Goal: Task Accomplishment & Management: Manage account settings

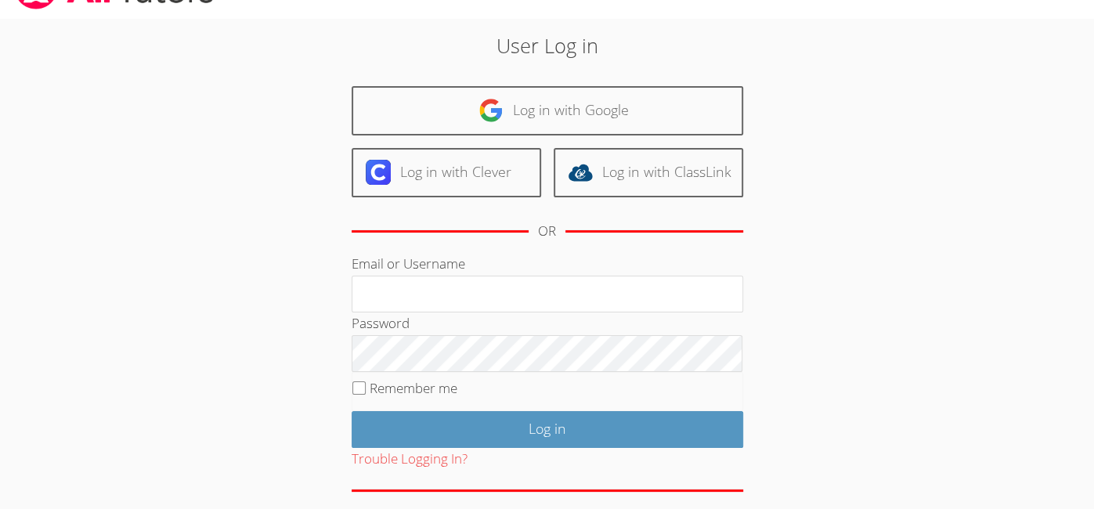
scroll to position [56, 0]
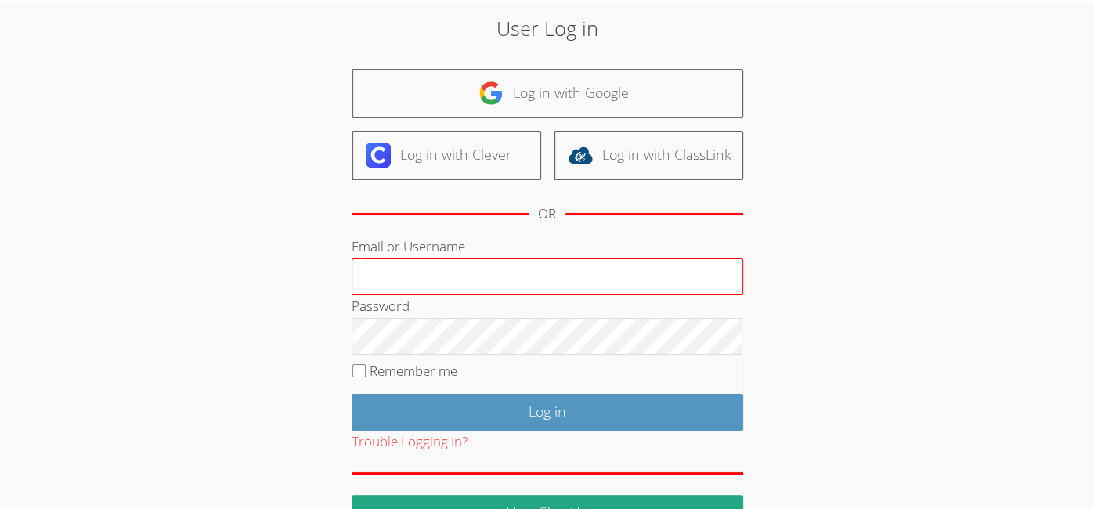
click at [463, 273] on input "Email or Username" at bounding box center [548, 277] width 392 height 38
type input "[EMAIL_ADDRESS][DOMAIN_NAME]"
click at [116, 367] on body "User Log in Log in with Google Log in with Clever Log in with ClassLink OR Emai…" at bounding box center [547, 198] width 1094 height 509
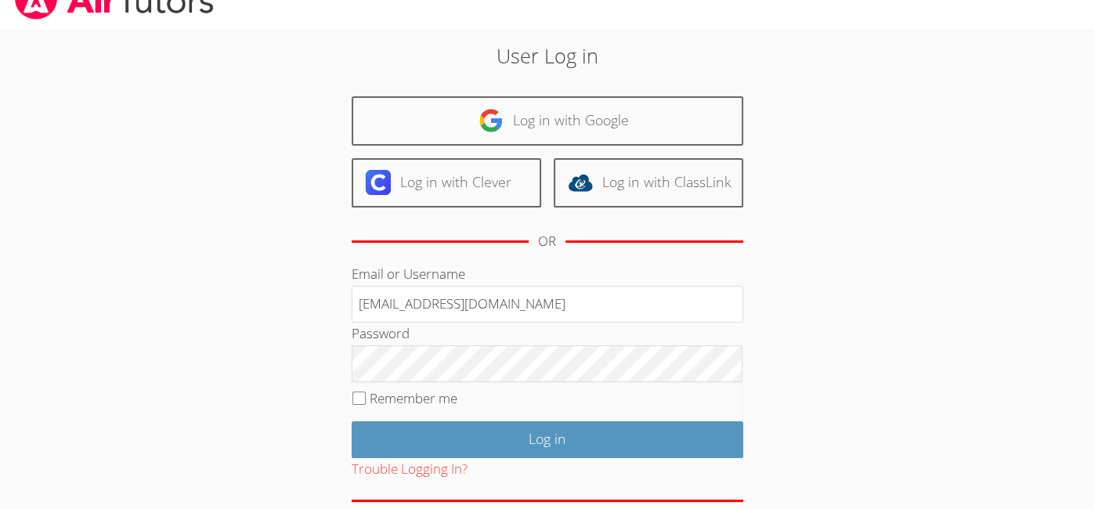
scroll to position [0, 0]
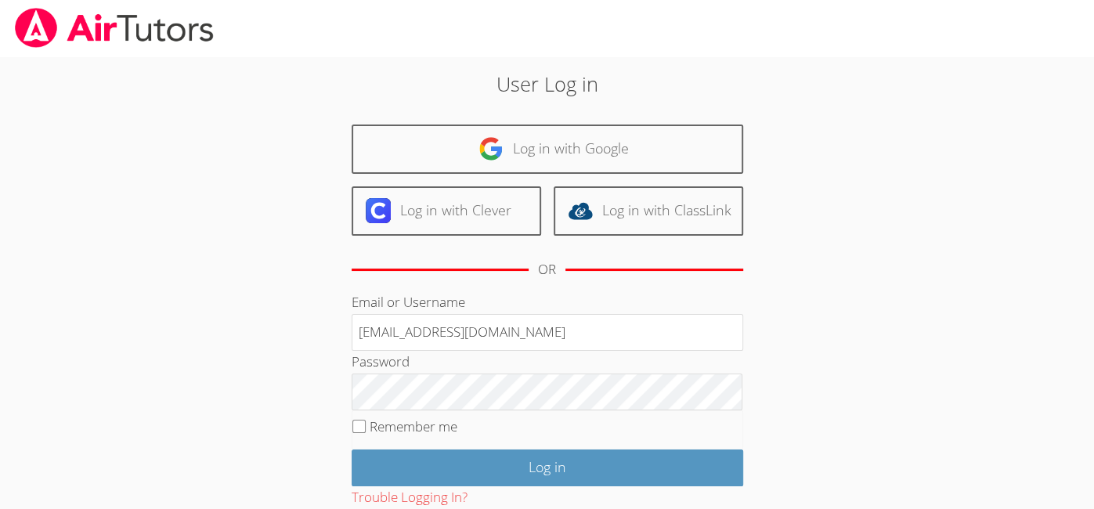
click at [94, 31] on img at bounding box center [114, 28] width 202 height 40
